Goal: Task Accomplishment & Management: Use online tool/utility

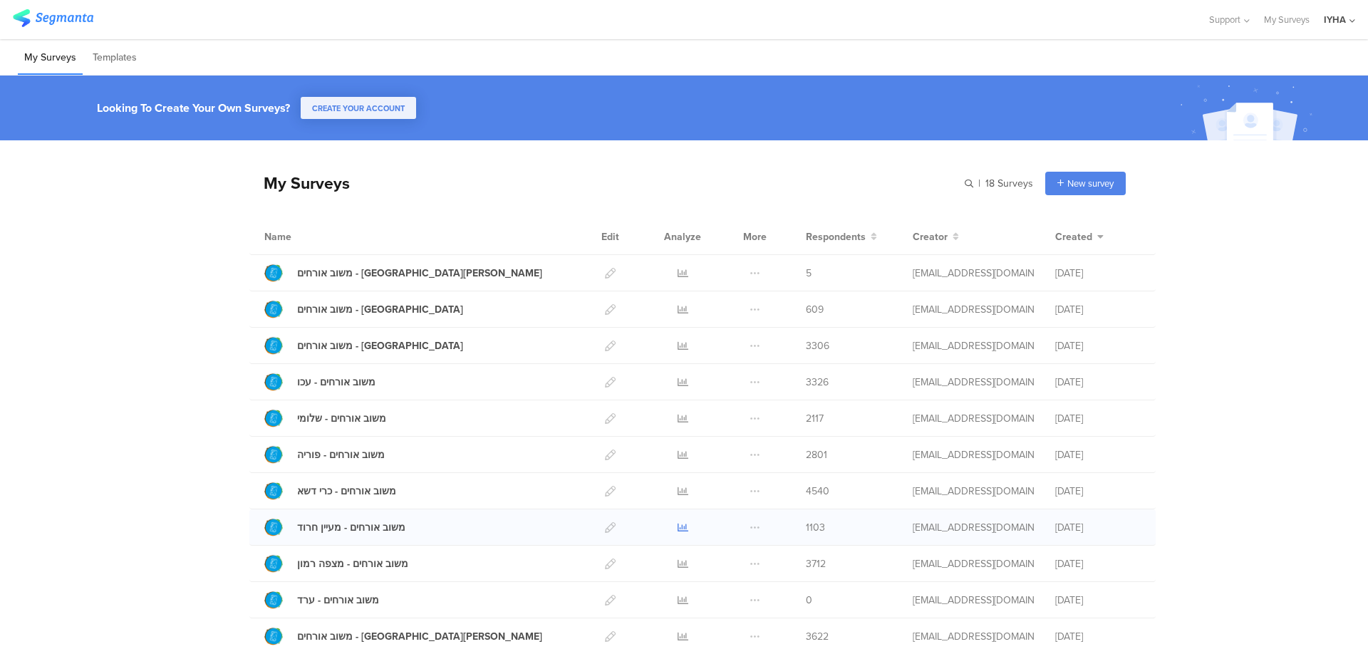
click at [678, 525] on icon at bounding box center [683, 527] width 11 height 11
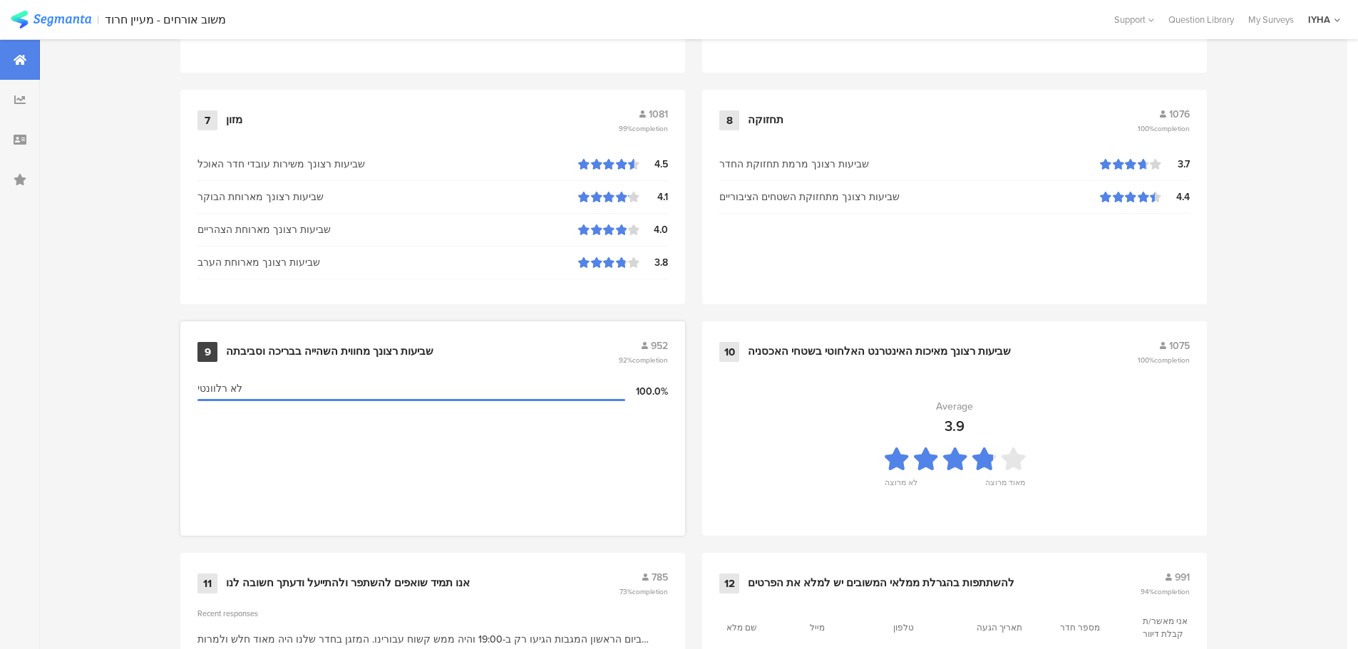
scroll to position [1441, 0]
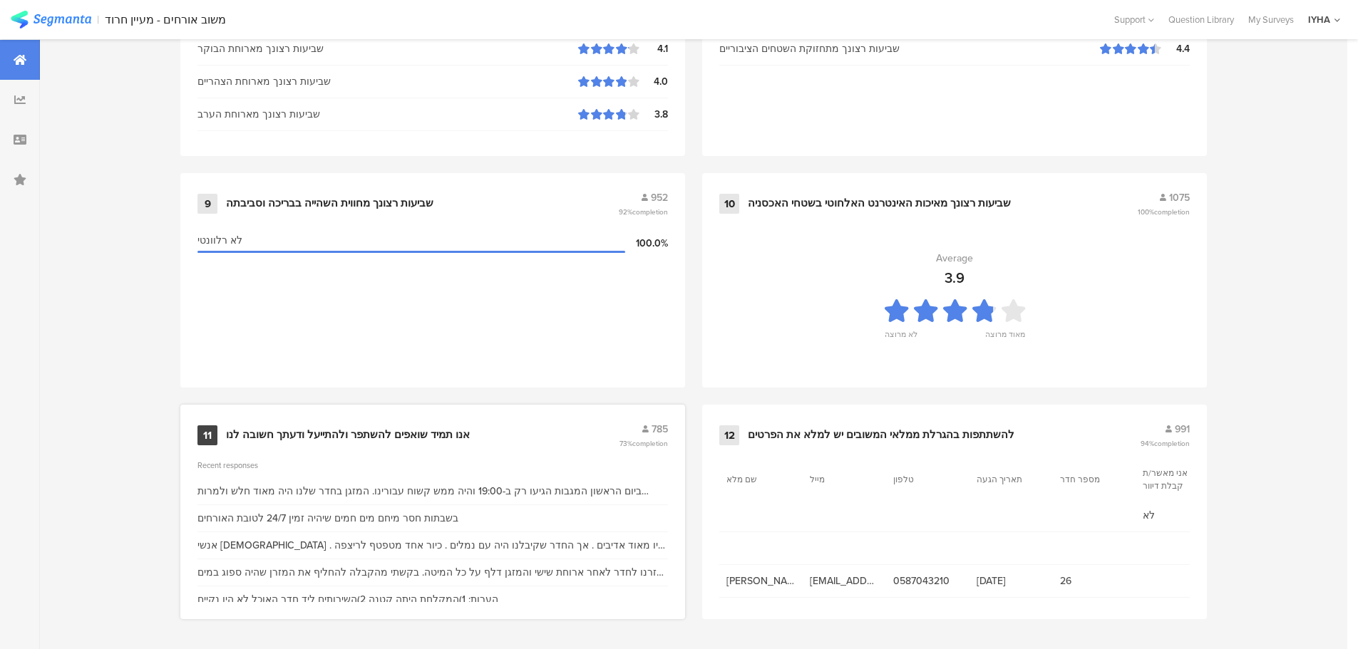
click at [387, 433] on div "אנו תמיד שואפים להשתפר ולהתייעל ודעתך חשובה לנו" at bounding box center [348, 435] width 244 height 14
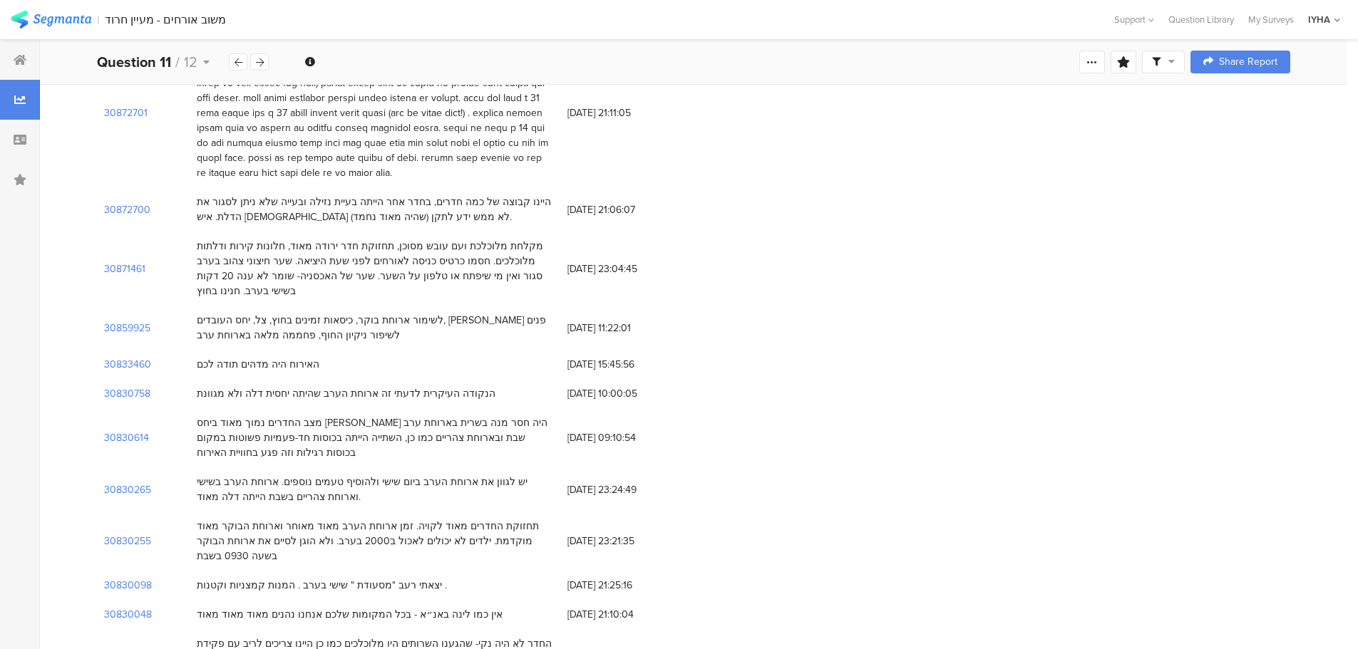
scroll to position [2282, 0]
